Goal: Information Seeking & Learning: Learn about a topic

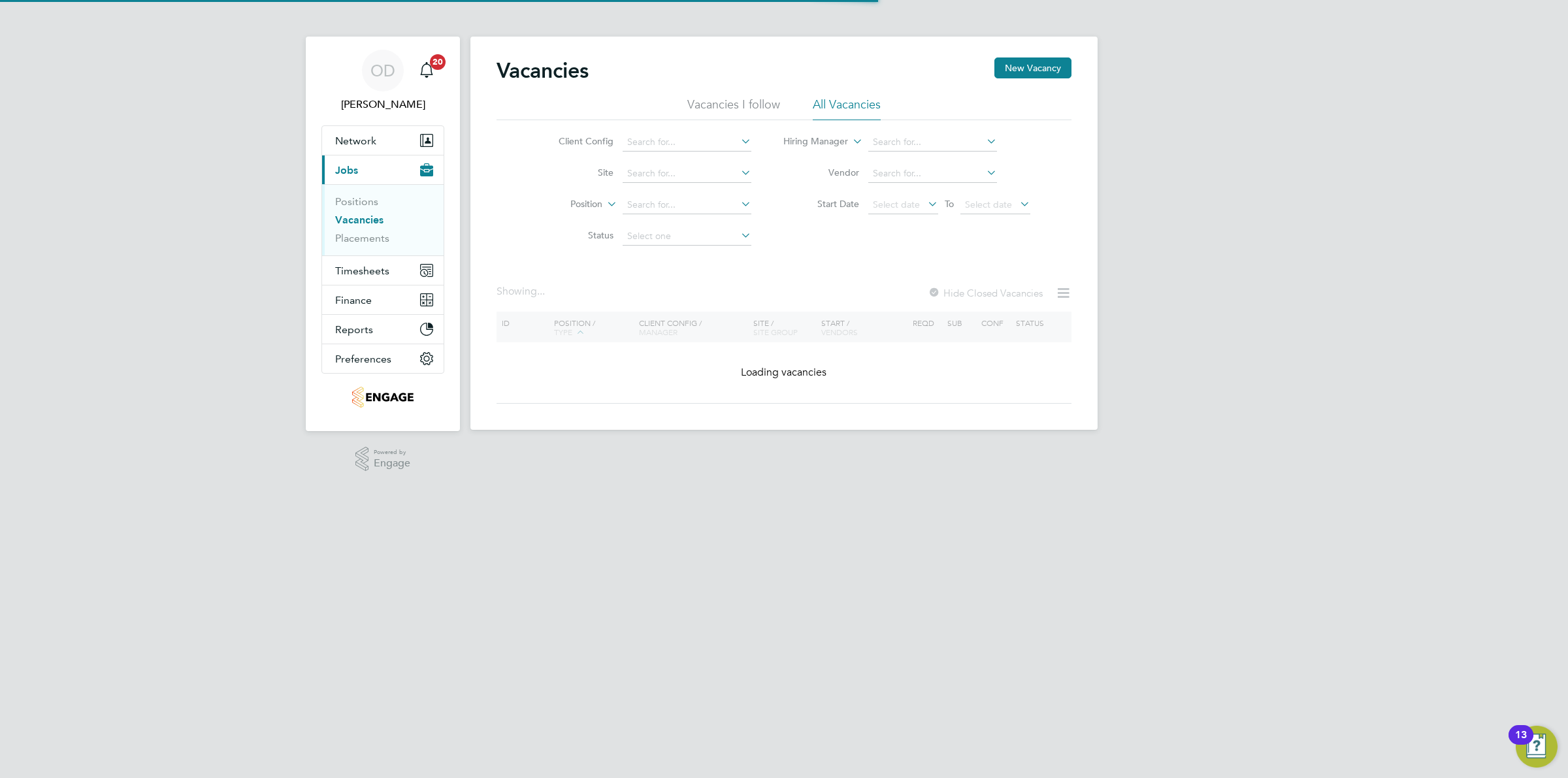
click at [373, 222] on link "Vacancies" at bounding box center [359, 219] width 48 height 12
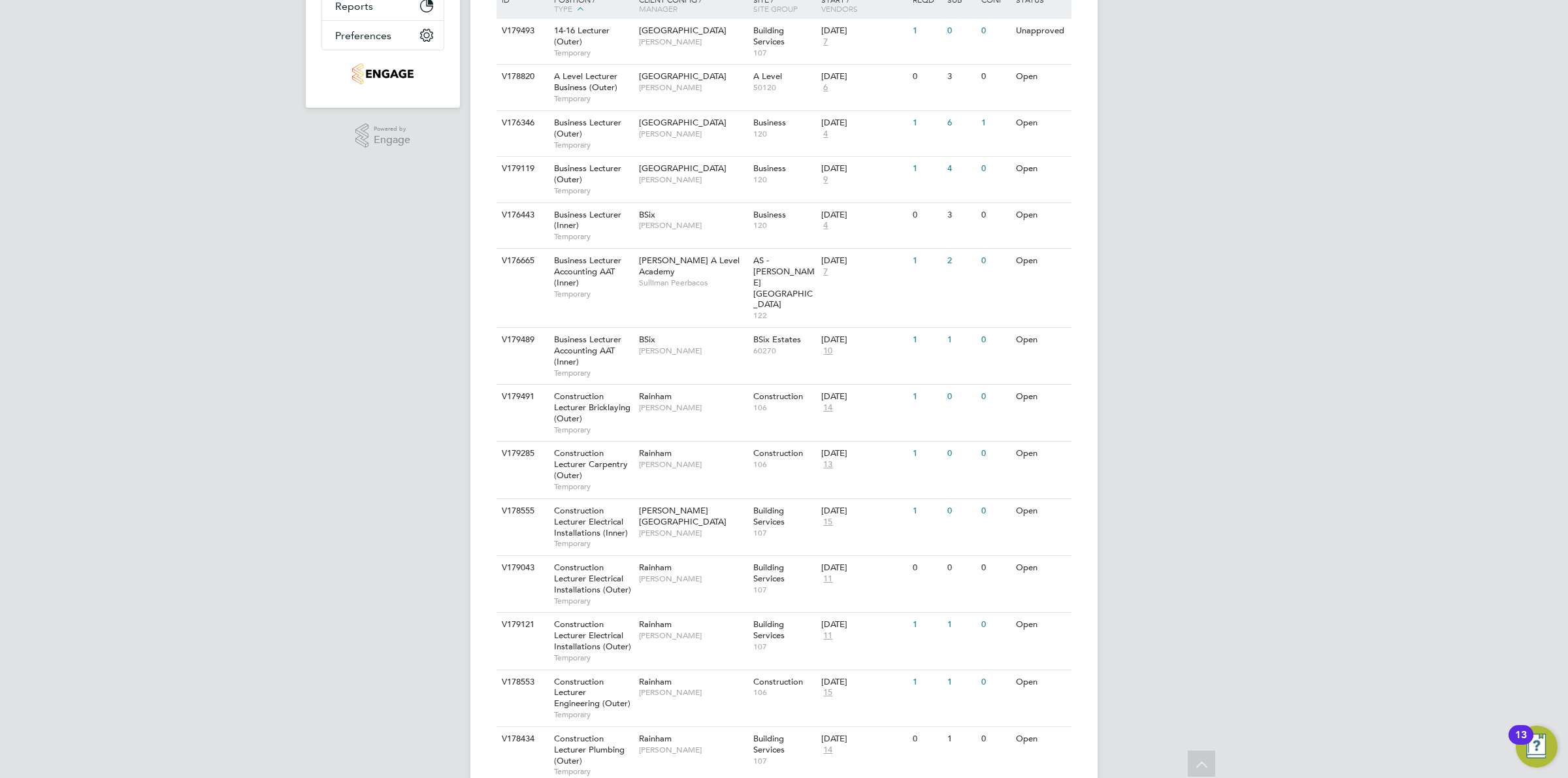
scroll to position [160, 0]
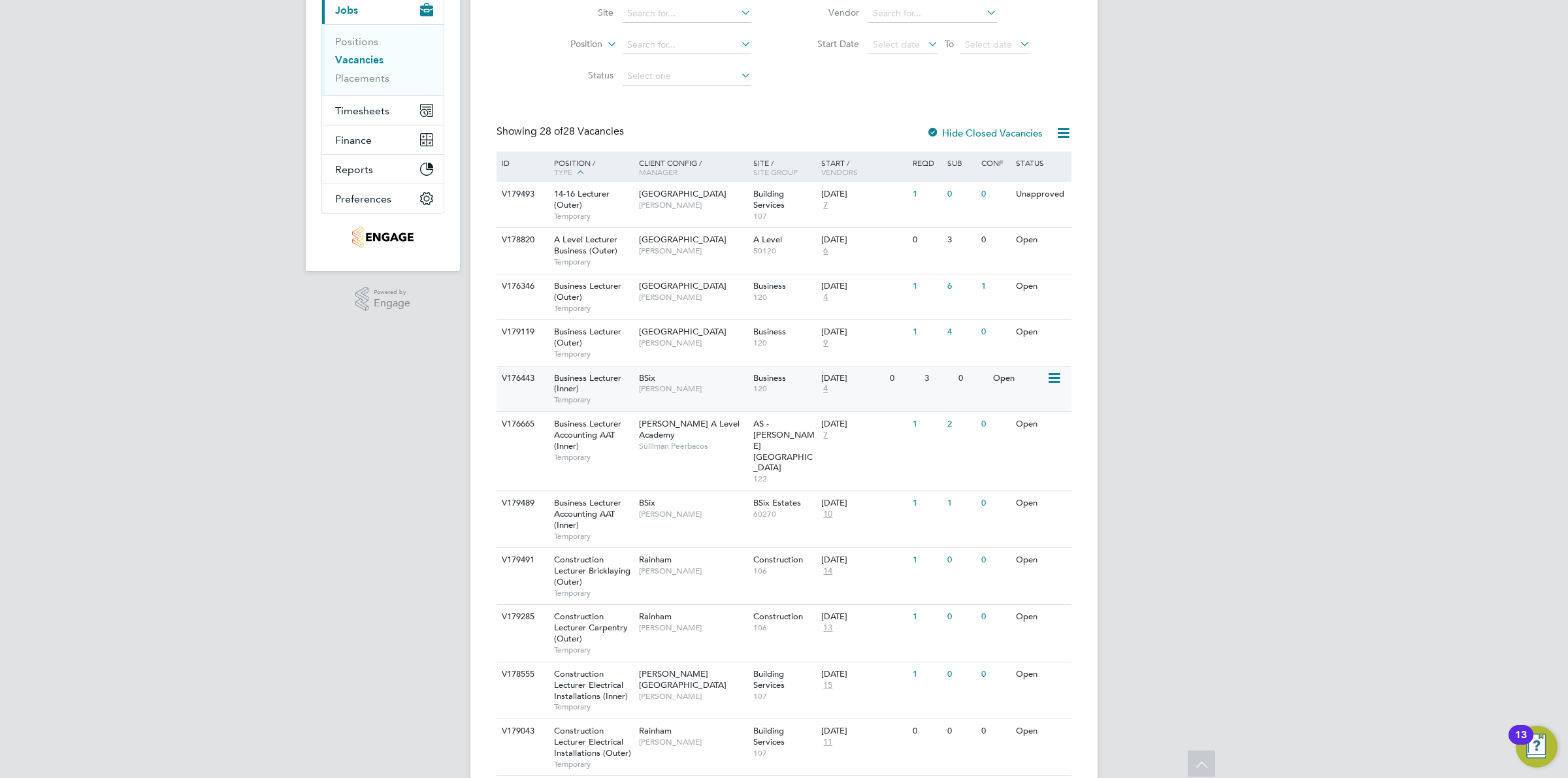
drag, startPoint x: 911, startPoint y: 345, endPoint x: 921, endPoint y: 380, distance: 36.4
click at [921, 380] on div "3" at bounding box center [938, 379] width 34 height 25
click at [689, 332] on span "[GEOGRAPHIC_DATA]" at bounding box center [682, 332] width 87 height 11
click at [998, 265] on div "V178820 A Level Lecturer Business (Outer) Temporary Havering Sixth Form Campus …" at bounding box center [784, 250] width 575 height 45
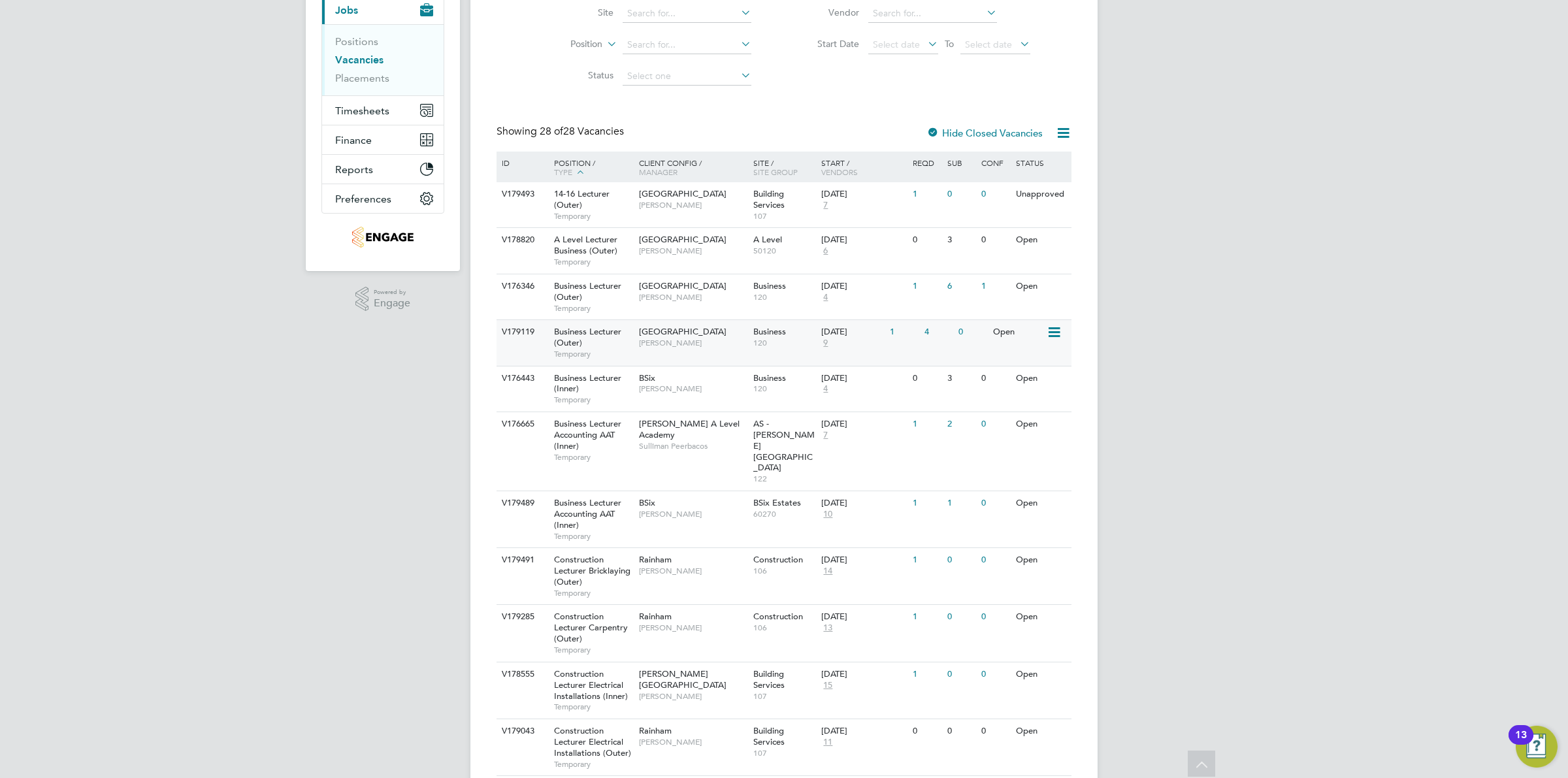
click at [955, 332] on div "0" at bounding box center [972, 333] width 34 height 25
click at [830, 316] on div "V176346 Business Lecturer (Outer) Temporary Havering Sixth Form Campus Shabnam …" at bounding box center [784, 297] width 575 height 45
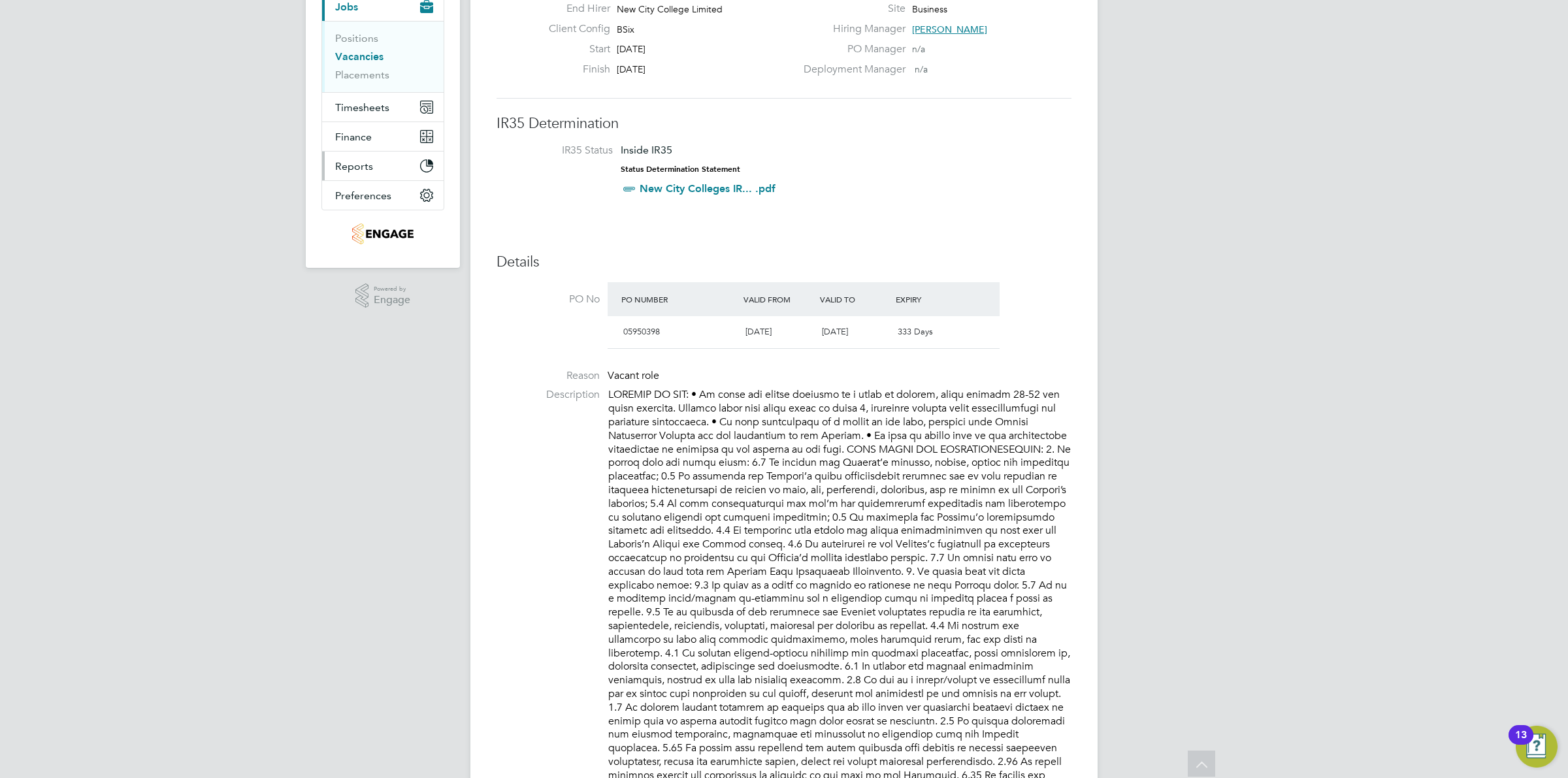
scroll to position [81, 0]
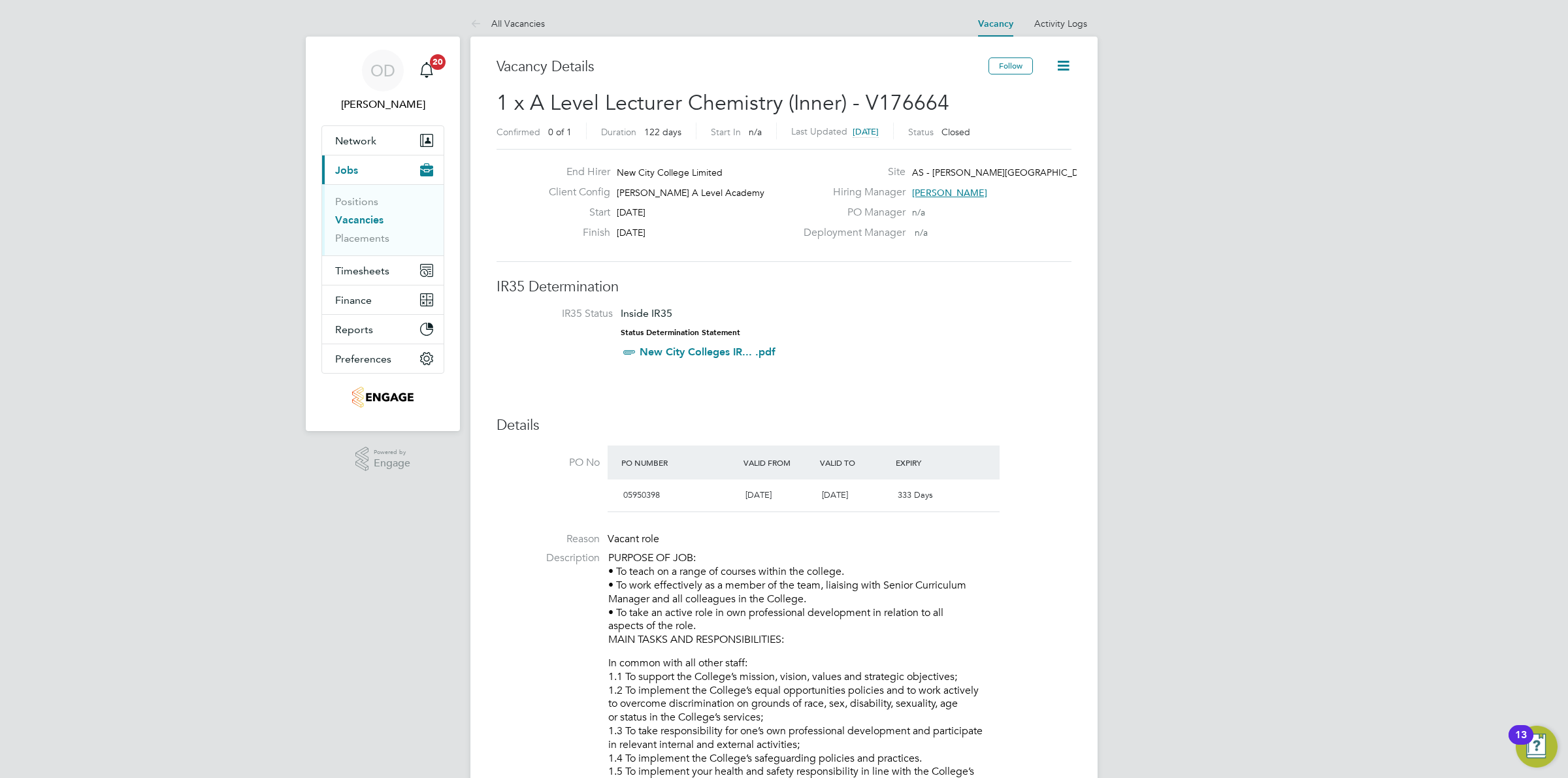
click at [360, 226] on li "Vacancies" at bounding box center [384, 222] width 98 height 18
click at [361, 222] on link "Vacancies" at bounding box center [359, 219] width 48 height 12
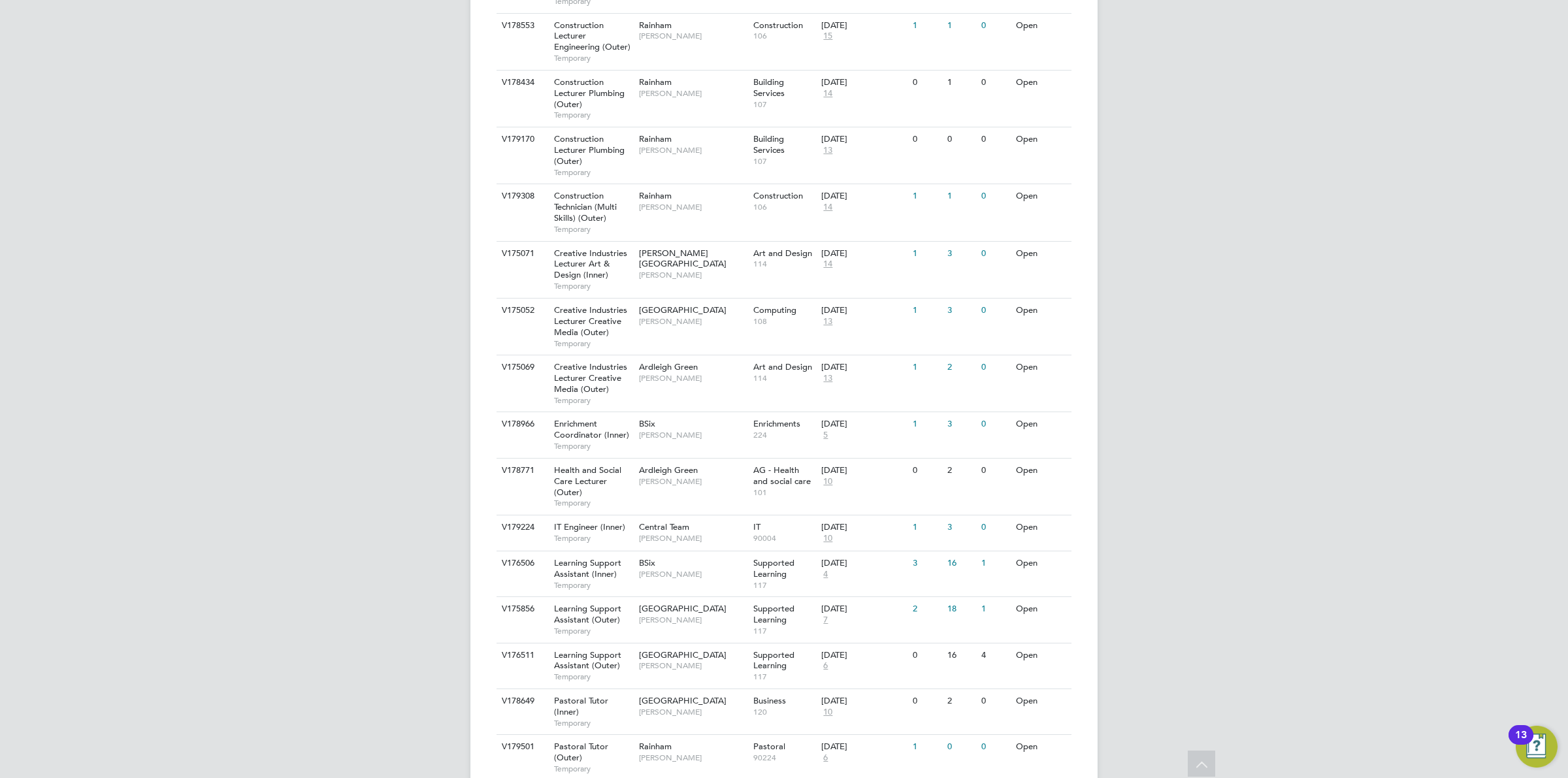
scroll to position [1058, 0]
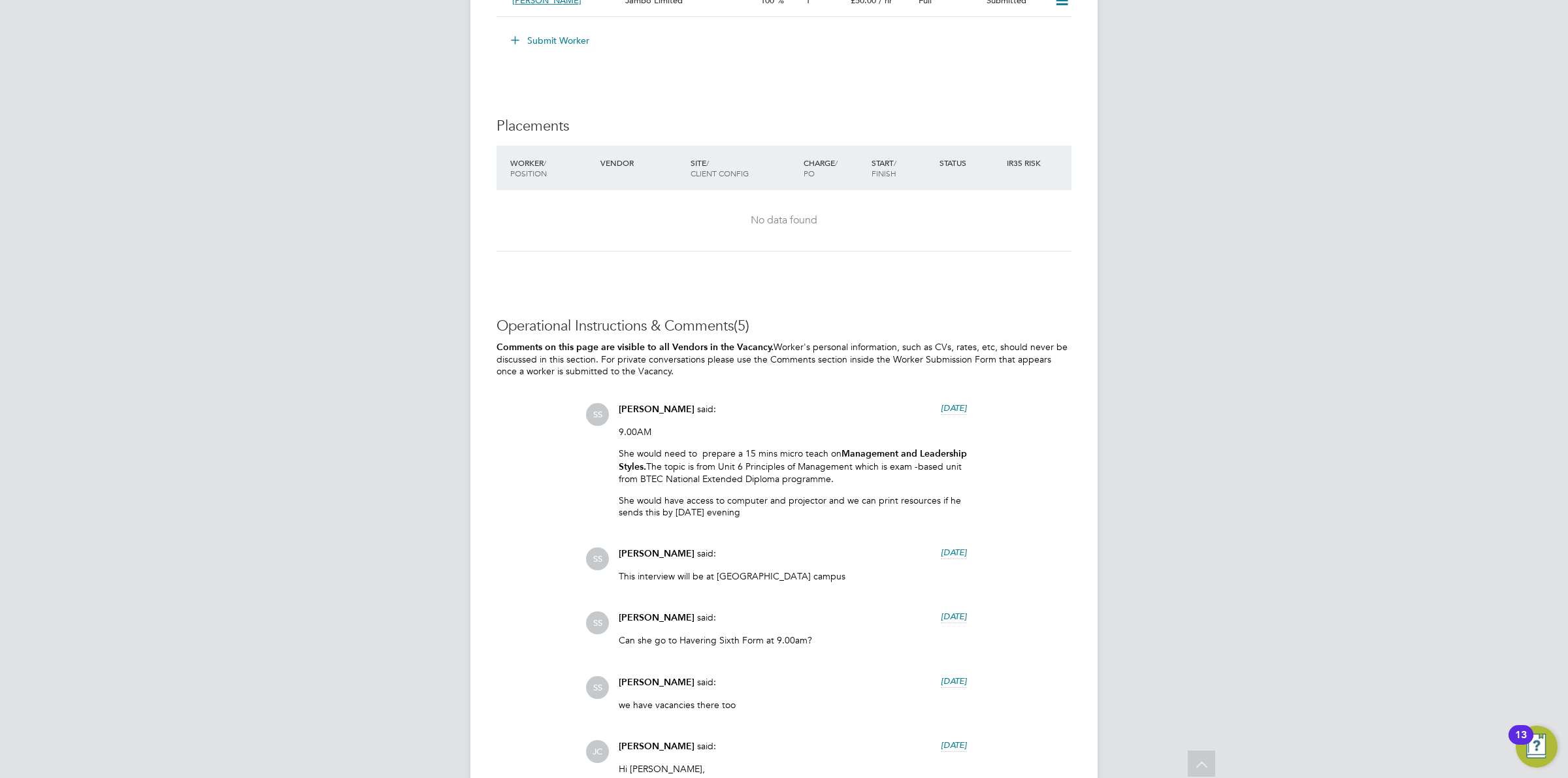
scroll to position [2485, 0]
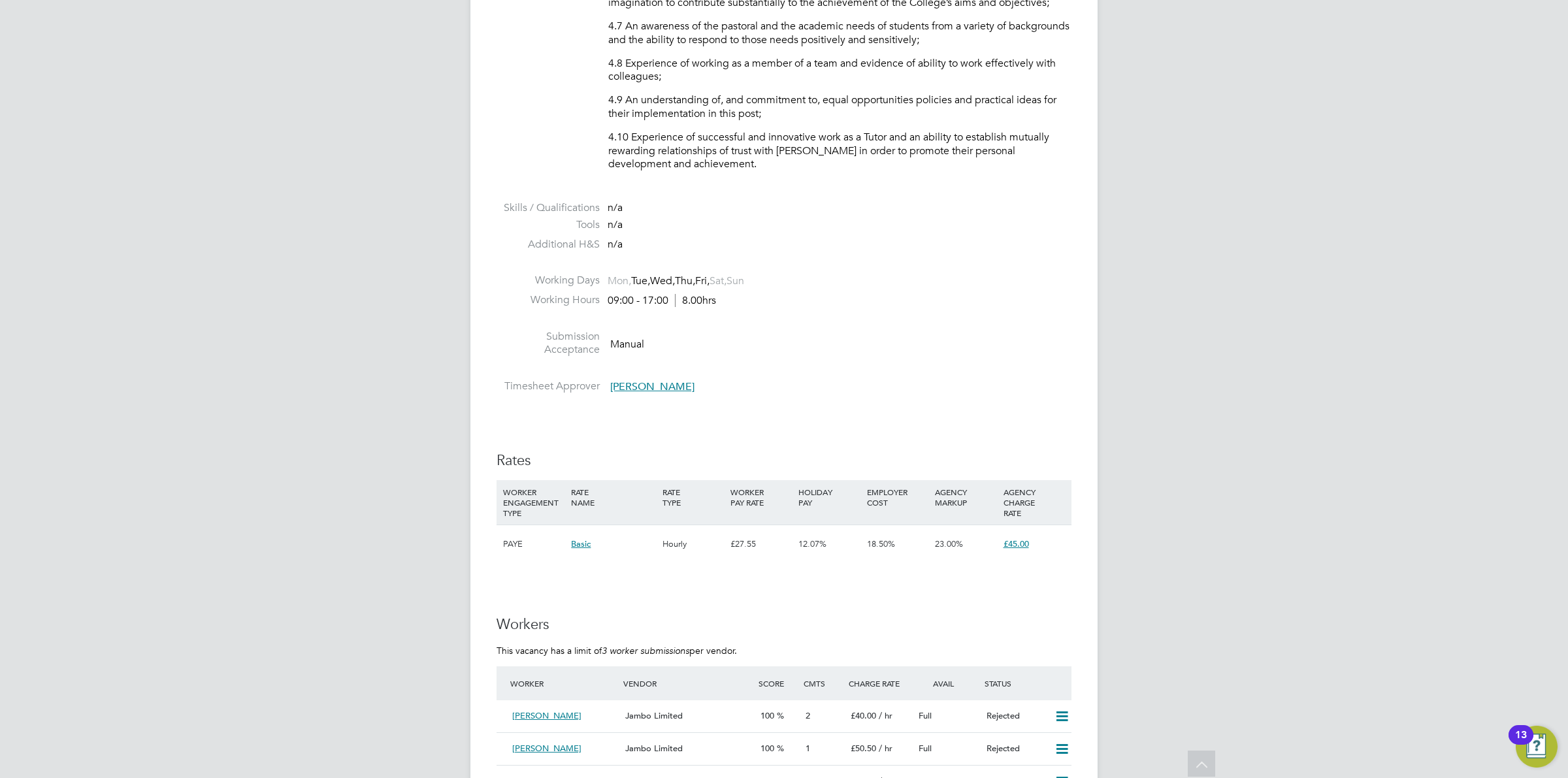
scroll to position [1871, 0]
